Goal: Transaction & Acquisition: Purchase product/service

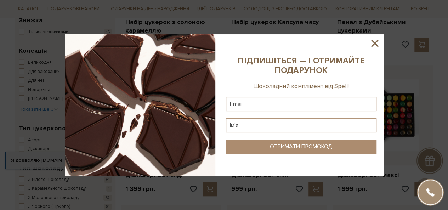
scroll to position [213, 0]
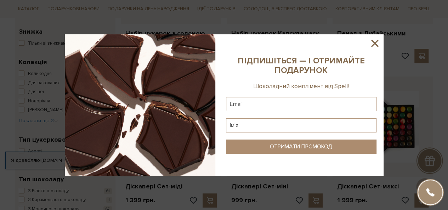
click at [376, 42] on icon at bounding box center [374, 43] width 7 height 7
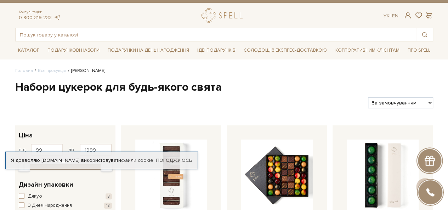
scroll to position [0, 0]
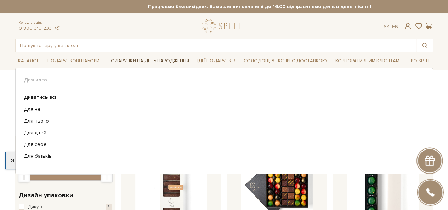
click at [152, 62] on span "Подарунки на День народження" at bounding box center [148, 61] width 87 height 11
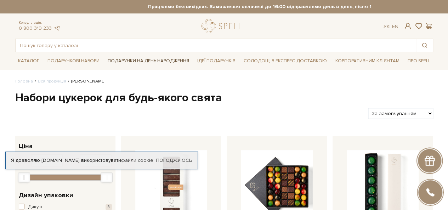
click at [127, 63] on span "Подарунки на День народження" at bounding box center [148, 61] width 87 height 11
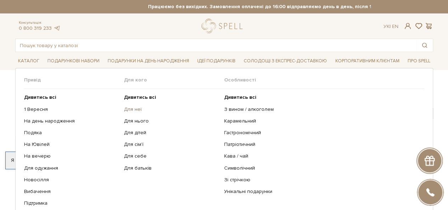
click at [129, 111] on link "Для неї" at bounding box center [171, 109] width 95 height 6
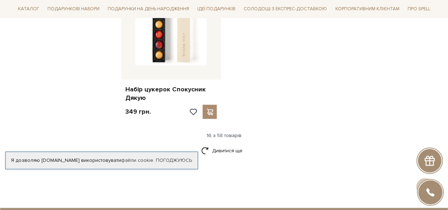
scroll to position [993, 0]
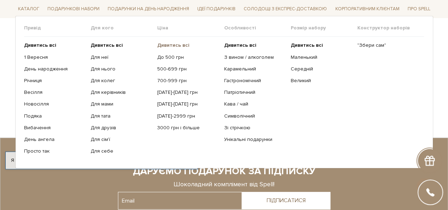
click at [181, 46] on b "Дивитись всі" at bounding box center [173, 45] width 32 height 6
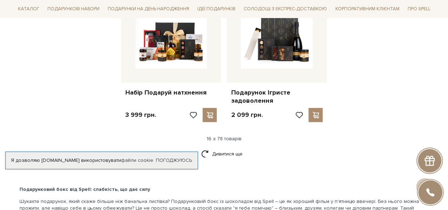
scroll to position [957, 0]
